Goal: Transaction & Acquisition: Purchase product/service

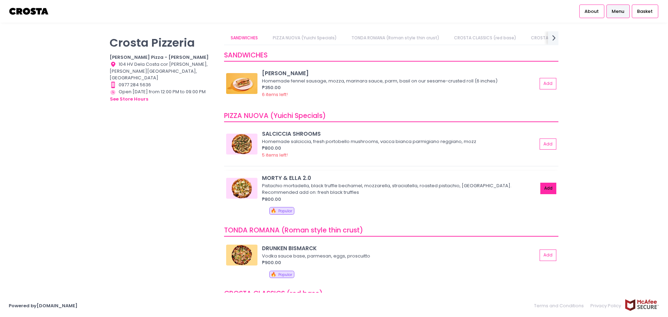
click at [546, 190] on button "Add" at bounding box center [549, 188] width 16 height 11
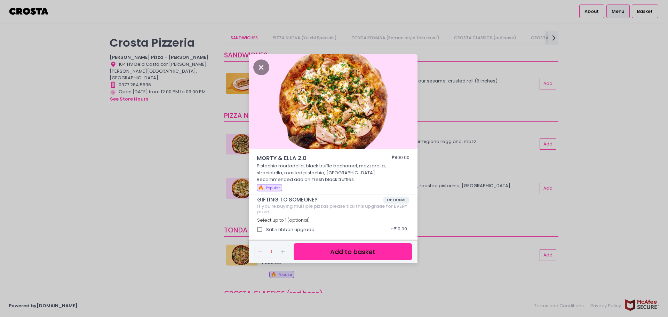
click at [383, 254] on button "Add to basket" at bounding box center [353, 251] width 118 height 17
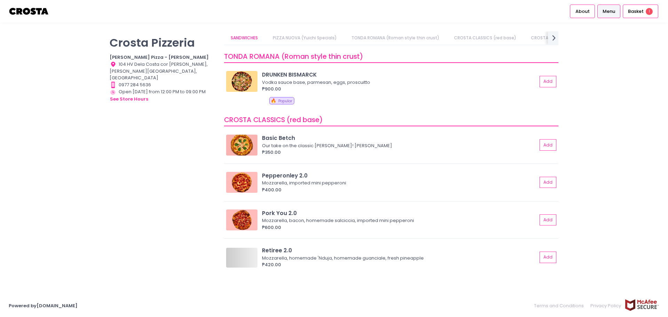
scroll to position [0, 53]
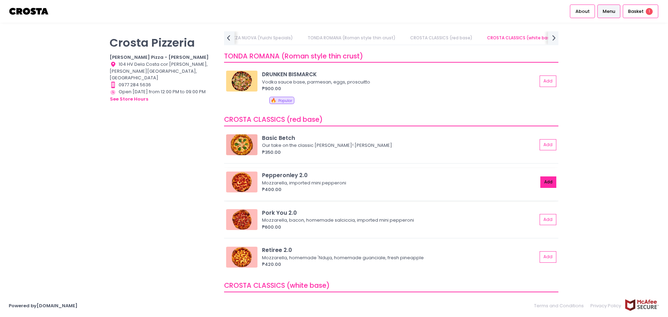
click at [546, 184] on button "Add" at bounding box center [549, 181] width 16 height 11
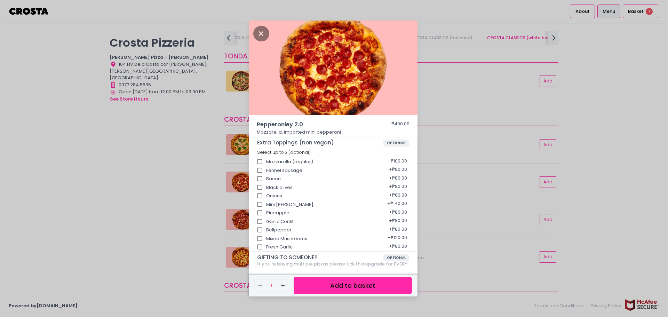
click at [357, 288] on button "Add to basket" at bounding box center [353, 285] width 118 height 17
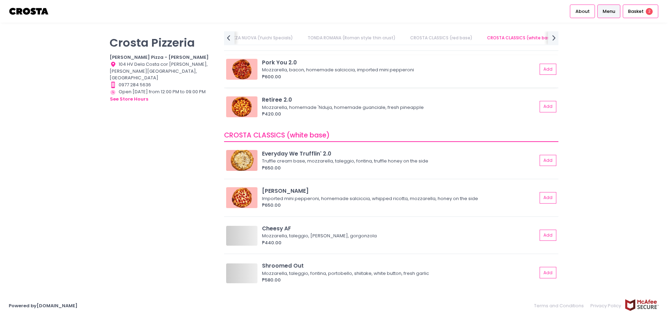
scroll to position [348, 0]
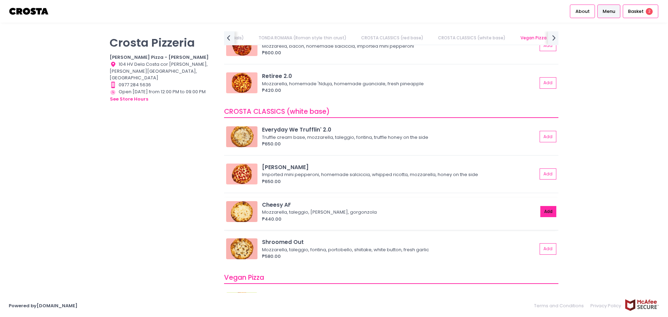
click at [544, 210] on button "Add" at bounding box center [549, 211] width 16 height 11
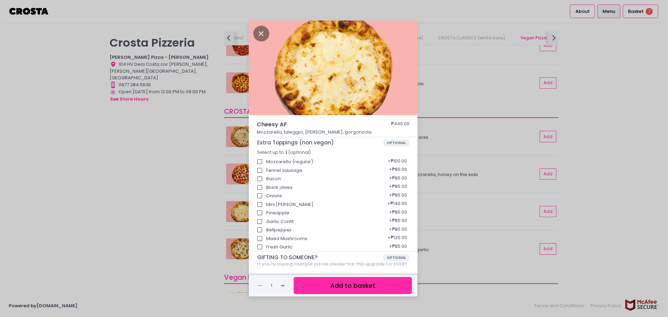
click at [366, 286] on button "Add to basket" at bounding box center [353, 285] width 118 height 17
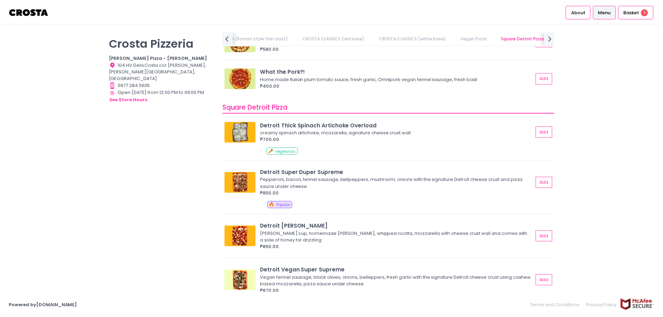
scroll to position [696, 0]
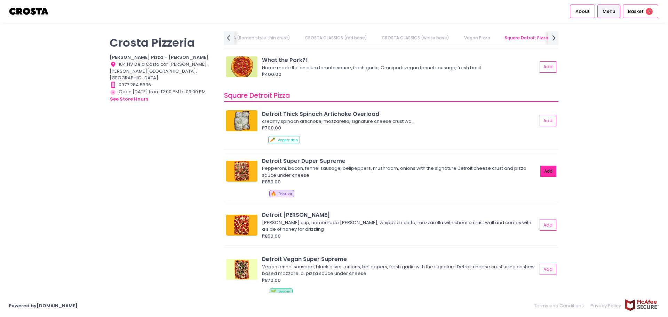
click at [544, 172] on button "Add" at bounding box center [549, 171] width 16 height 11
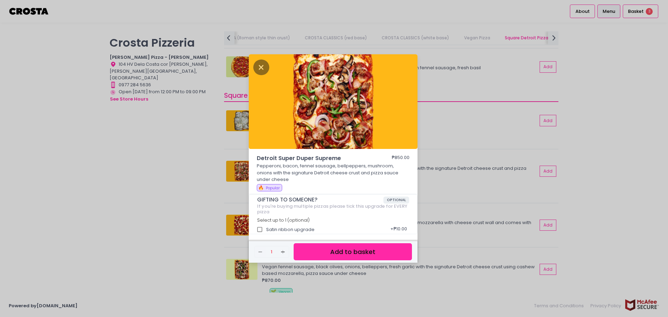
click at [394, 256] on button "Add to basket" at bounding box center [353, 251] width 118 height 17
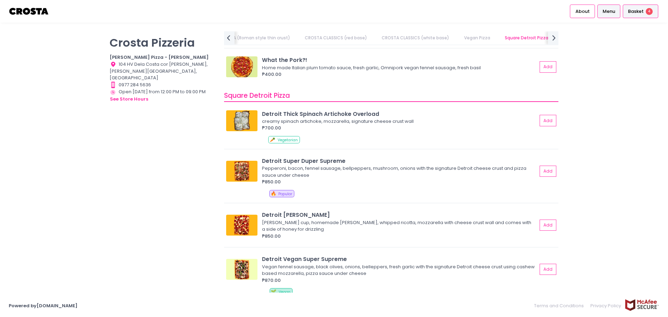
click at [641, 11] on span "Basket" at bounding box center [636, 11] width 16 height 7
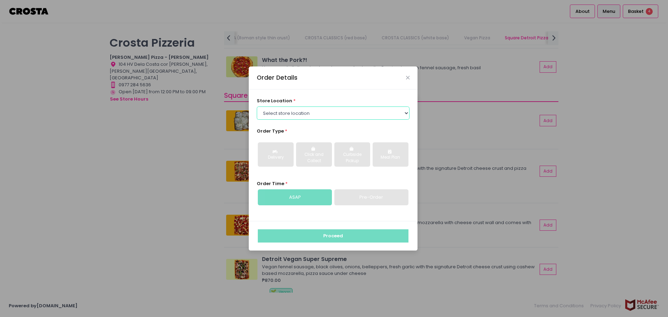
click at [316, 113] on select "Select store location [PERSON_NAME] Pizza - [PERSON_NAME] Pizza - [GEOGRAPHIC_D…" at bounding box center [333, 113] width 153 height 13
select select "5fabb2e53664a8677beaeb89"
click at [257, 107] on select "Select store location [PERSON_NAME] Pizza - [PERSON_NAME] Pizza - [GEOGRAPHIC_D…" at bounding box center [333, 113] width 153 height 13
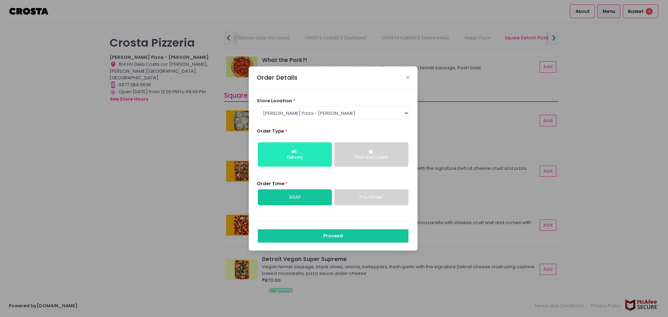
click at [314, 149] on button "Delivery" at bounding box center [295, 154] width 74 height 24
click at [345, 198] on link "Pre-Order" at bounding box center [371, 197] width 74 height 16
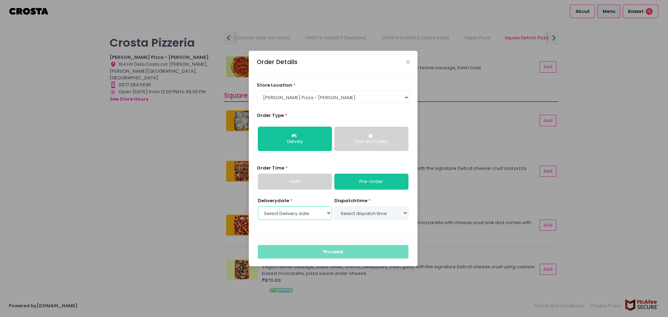
click at [319, 212] on select "Select Delivery date" at bounding box center [295, 212] width 74 height 13
click at [258, 206] on select "Select Delivery date" at bounding box center [295, 212] width 74 height 13
click at [322, 213] on select "Select Delivery date [DATE] [DATE] [DATE] [DATE] [DATE] [DATE]" at bounding box center [295, 212] width 74 height 13
select select "[DATE]"
click at [258, 206] on select "Select Delivery date [DATE] [DATE] [DATE] [DATE] [DATE] [DATE]" at bounding box center [295, 212] width 74 height 13
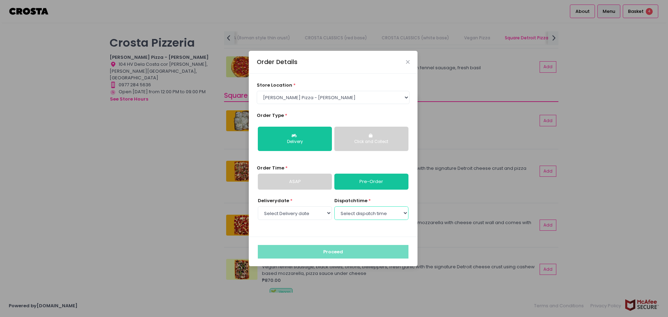
click at [408, 214] on select "Select dispatch time 12:00 PM - 12:30 PM 12:30 PM - 01:00 PM 01:00 PM - 01:30 P…" at bounding box center [371, 212] width 74 height 13
select select "12:30"
click at [334, 206] on select "Select dispatch time 12:00 PM - 12:30 PM 12:30 PM - 01:00 PM 01:00 PM - 01:30 P…" at bounding box center [371, 212] width 74 height 13
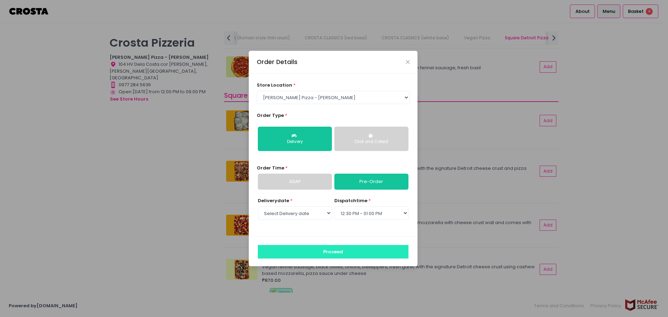
click at [391, 252] on button "Proceed" at bounding box center [333, 251] width 151 height 13
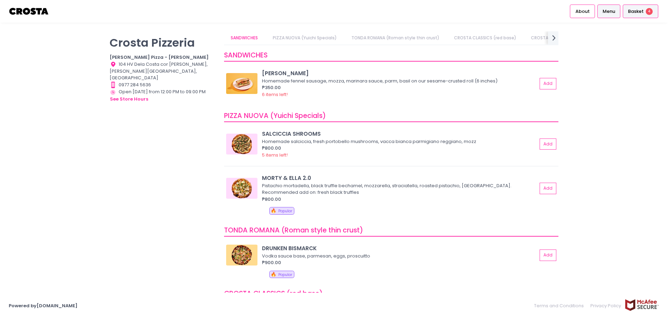
click at [634, 14] on span "Basket" at bounding box center [636, 11] width 16 height 7
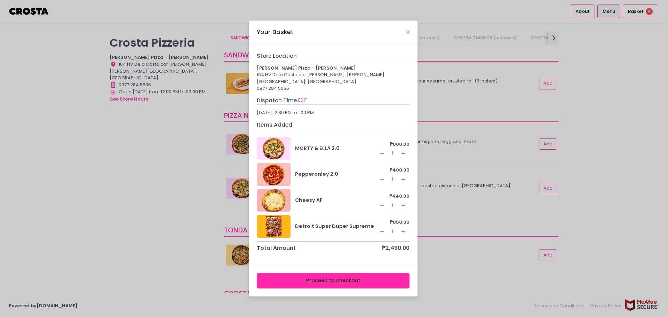
click at [343, 277] on button "Proceed to checkout" at bounding box center [333, 281] width 153 height 16
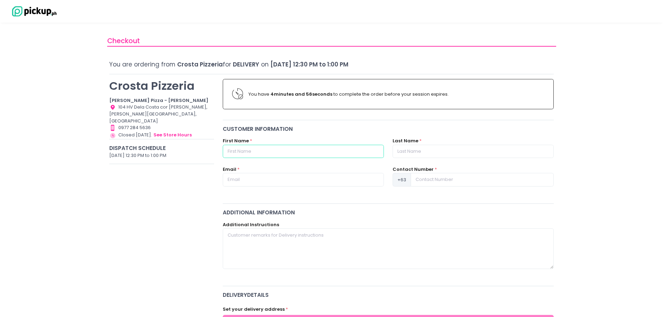
click at [290, 155] on input "text" at bounding box center [303, 151] width 161 height 13
type input "Jenn"
type input "Dalisay"
type input "[EMAIL_ADDRESS][DOMAIN_NAME]"
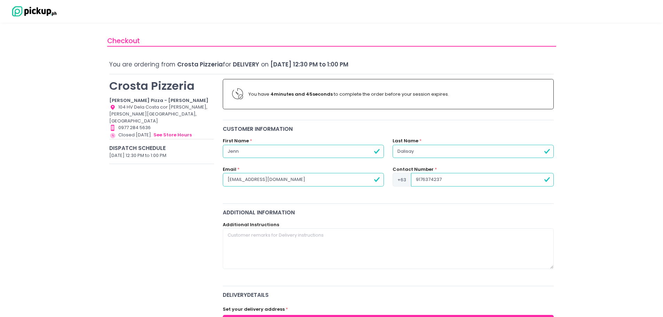
type input "9176374237"
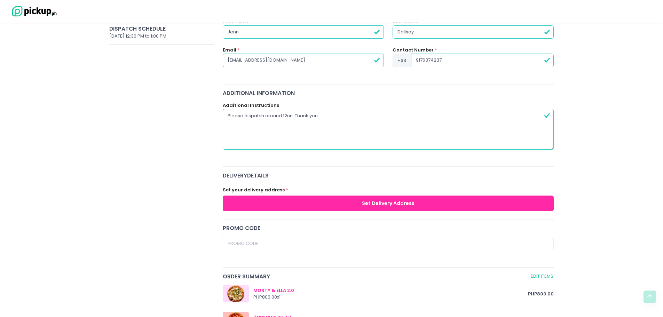
scroll to position [139, 0]
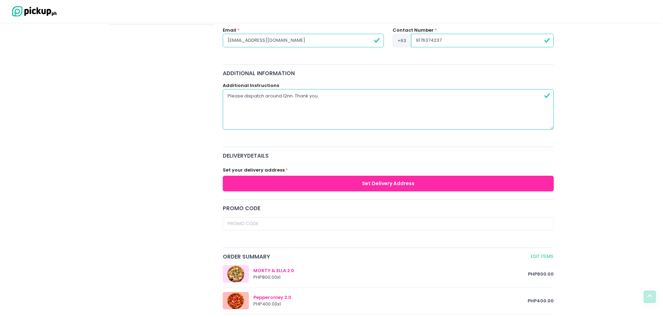
type textarea "Please dispatch around 12nn. Thank you."
click at [389, 183] on button "Set Delivery Address" at bounding box center [388, 184] width 331 height 16
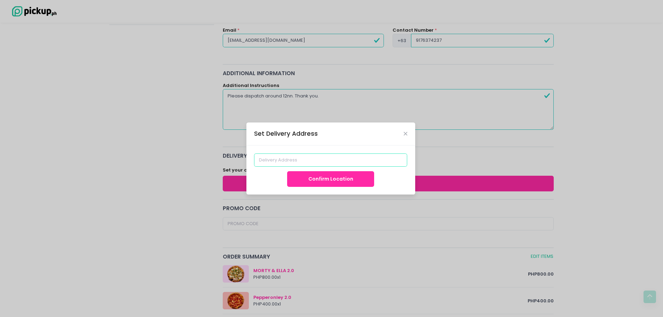
click at [310, 163] on input at bounding box center [330, 159] width 153 height 13
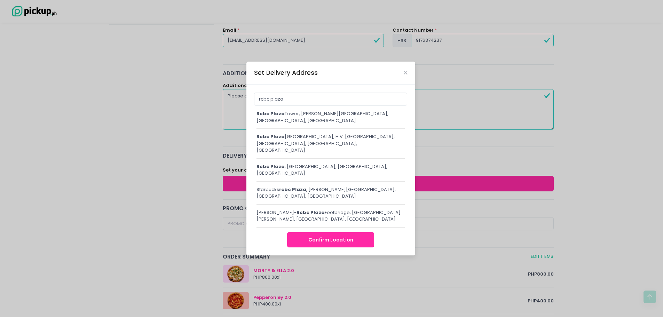
click at [303, 121] on div "[GEOGRAPHIC_DATA], [PERSON_NAME][STREET_ADDRESS]" at bounding box center [331, 117] width 149 height 14
type input "[GEOGRAPHIC_DATA][PERSON_NAME], [GEOGRAPHIC_DATA]"
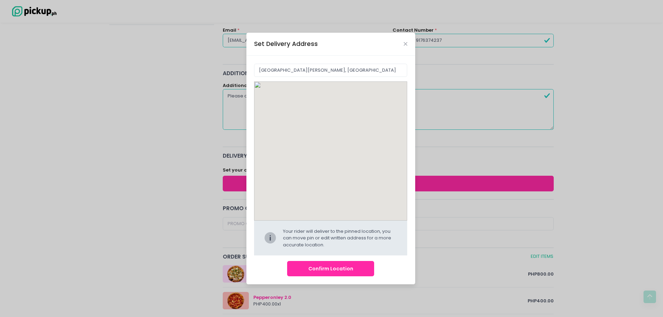
click at [342, 270] on button "Confirm Location" at bounding box center [330, 269] width 87 height 16
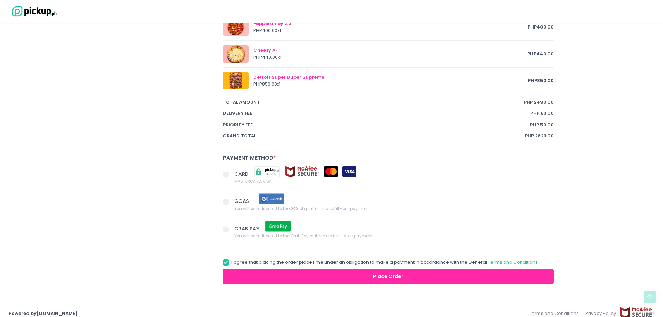
scroll to position [451, 0]
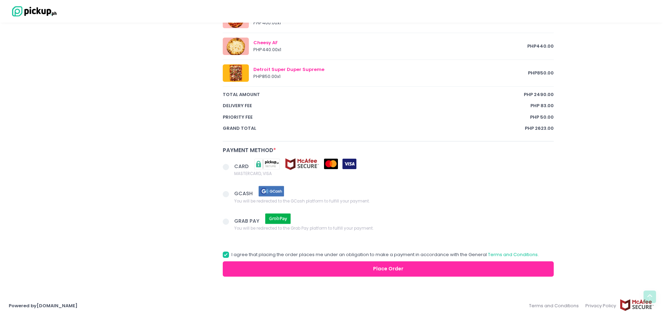
click at [224, 167] on span at bounding box center [226, 167] width 6 height 6
click at [231, 167] on input "CARD MASTERCARD, VISA" at bounding box center [233, 166] width 5 height 5
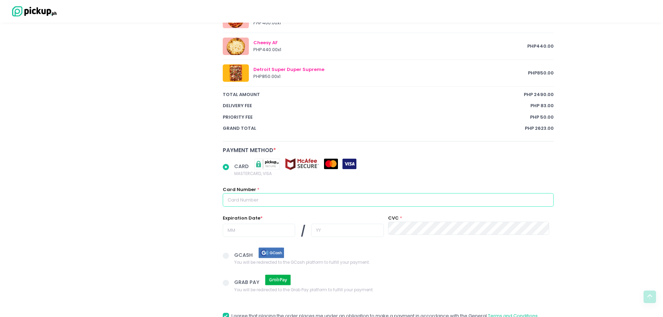
click at [346, 201] on input "text" at bounding box center [388, 199] width 331 height 13
radio input "true"
type input "4"
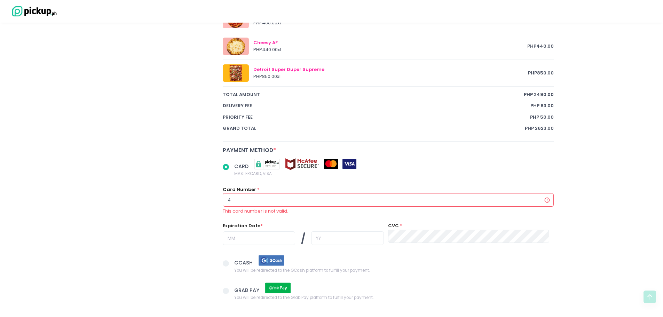
radio input "true"
type input "41"
radio input "true"
type input "418"
radio input "true"
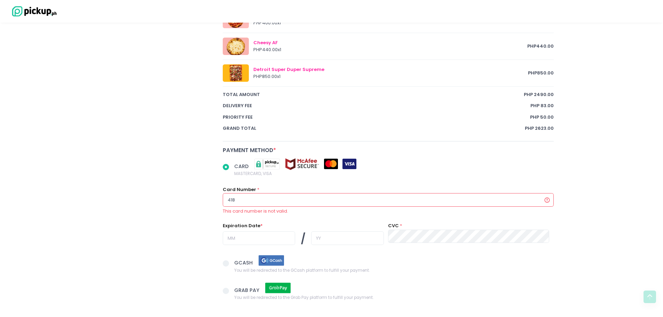
type input "4183"
radio input "true"
type input "41835"
radio input "true"
type input "418359"
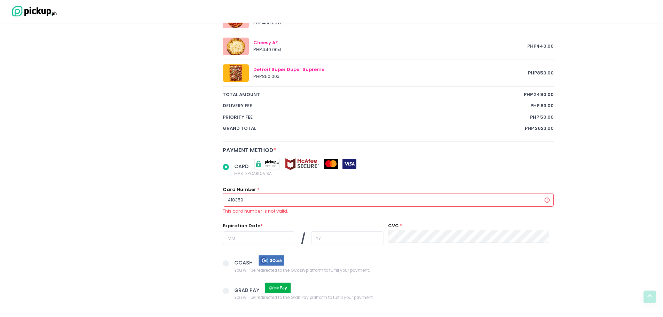
radio input "true"
type input "4183590"
radio input "true"
type input "41835900"
radio input "true"
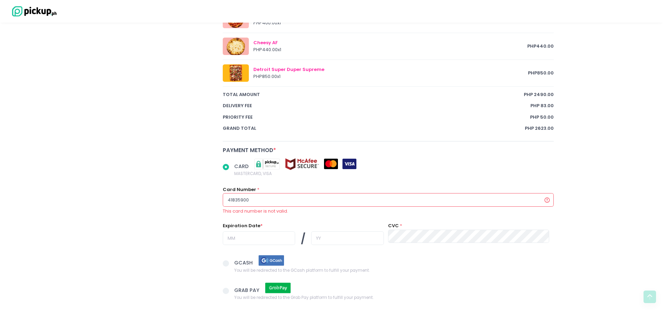
type input "418359007"
radio input "true"
type input "4183590076"
radio input "true"
type input "41835900760"
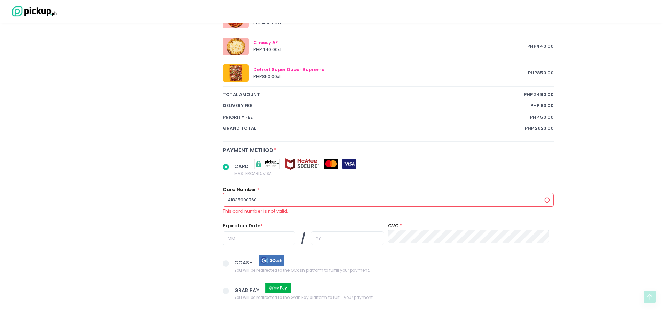
radio input "true"
type input "418359007605"
radio input "true"
type input "4183590076056"
radio input "true"
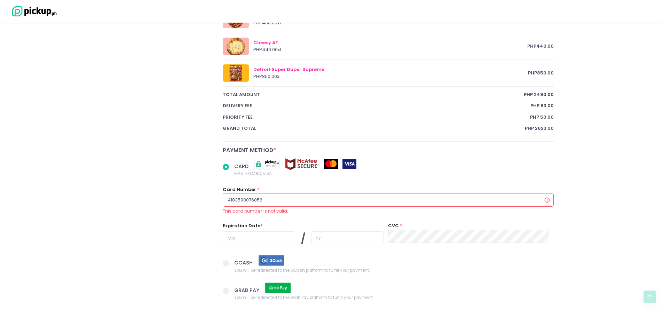
type input "41835900760561"
radio input "true"
type input "418359007605610"
radio input "true"
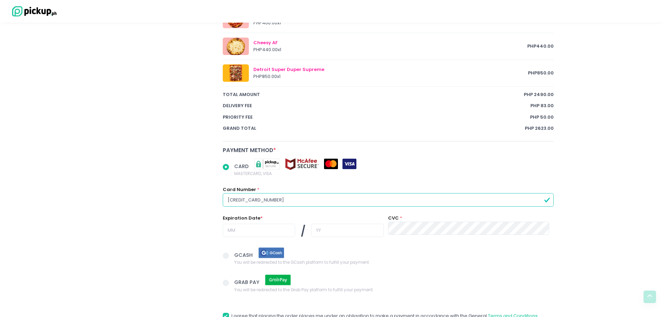
type input "[CREDIT_CARD_NUMBER]"
radio input "true"
type input "0"
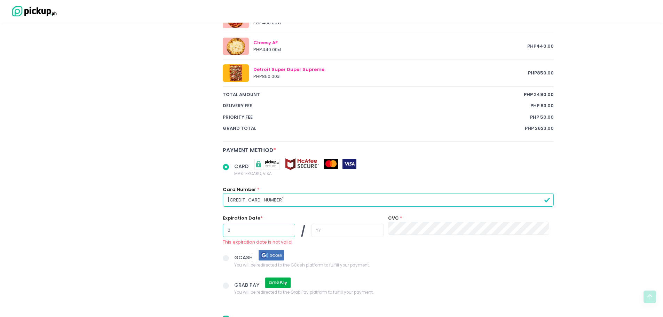
radio input "true"
type input "07"
radio input "true"
type input "2"
radio input "true"
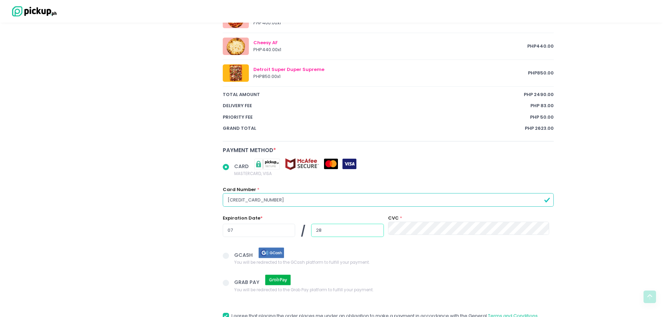
type input "28"
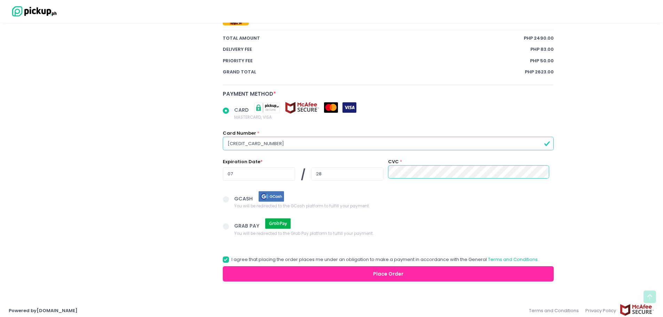
scroll to position [512, 0]
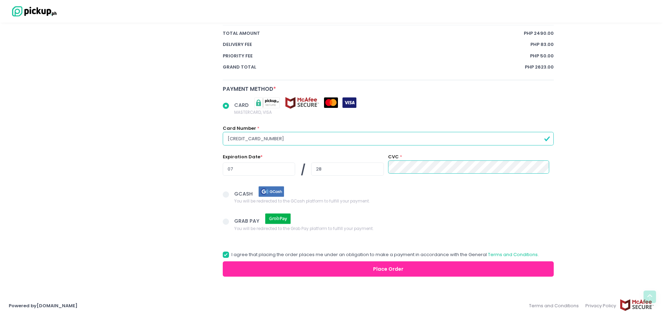
click at [396, 266] on button "Place Order" at bounding box center [388, 269] width 331 height 16
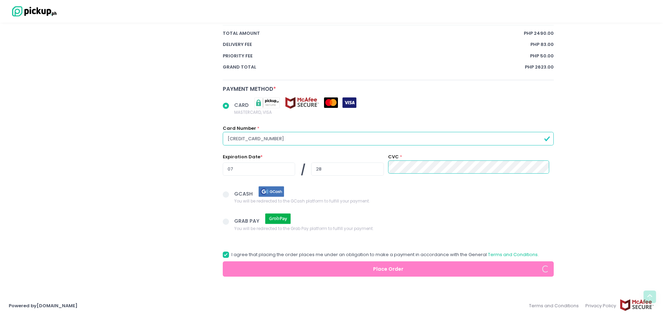
radio input "true"
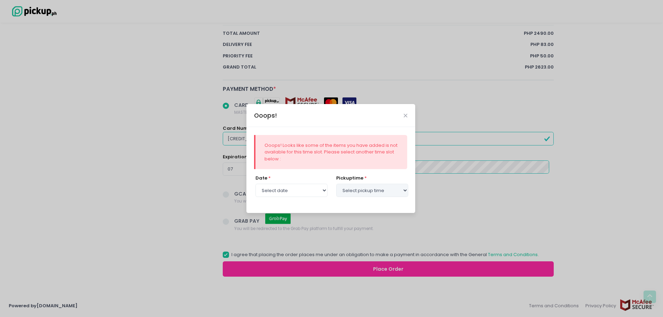
select select "[DATE]"
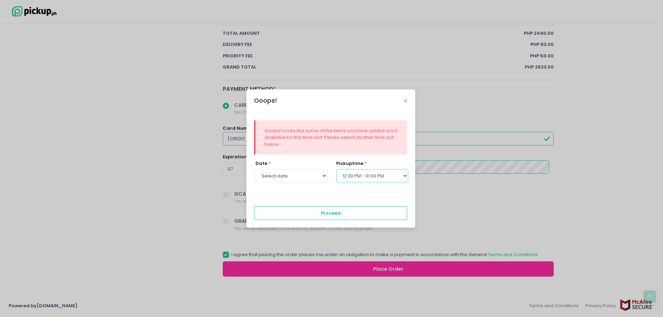
click at [378, 178] on select "Select pickup time 12:00 PM - 12:30 PM 12:30 PM - 01:00 PM 01:00 PM - 01:30 PM …" at bounding box center [372, 175] width 72 height 13
select select "13:00"
click at [336, 169] on select "Select pickup time 12:00 PM - 12:30 PM 12:30 PM - 01:00 PM 01:00 PM - 01:30 PM …" at bounding box center [372, 175] width 72 height 13
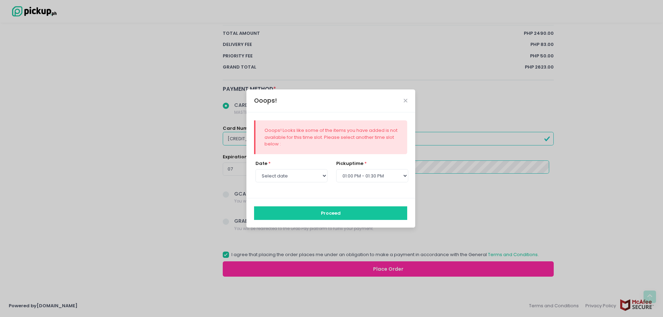
click at [387, 216] on button "Proceed" at bounding box center [330, 212] width 153 height 13
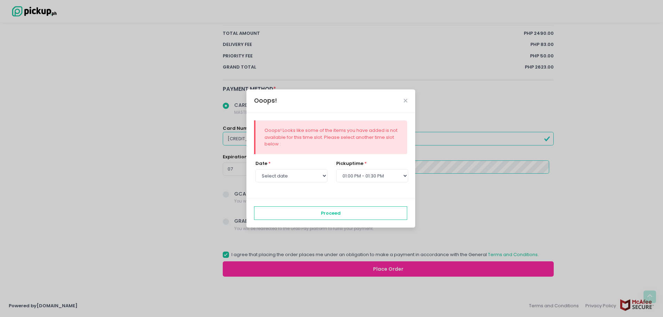
scroll to position [0, 0]
